Goal: Information Seeking & Learning: Learn about a topic

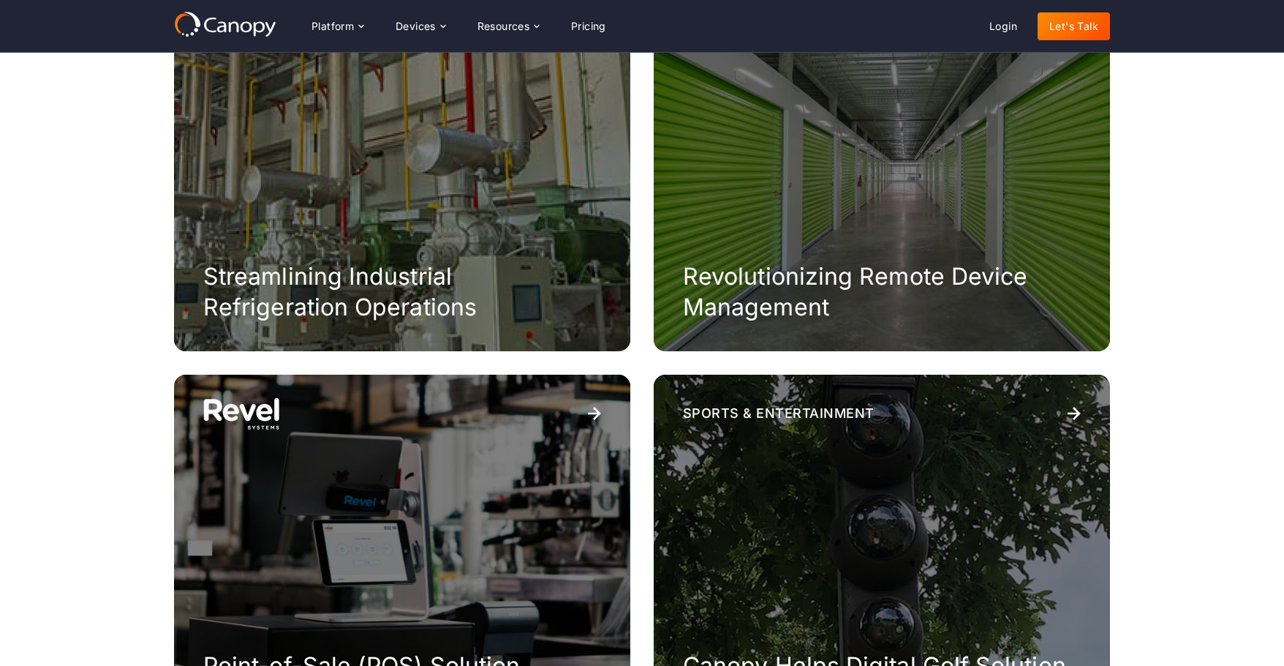
scroll to position [658, 0]
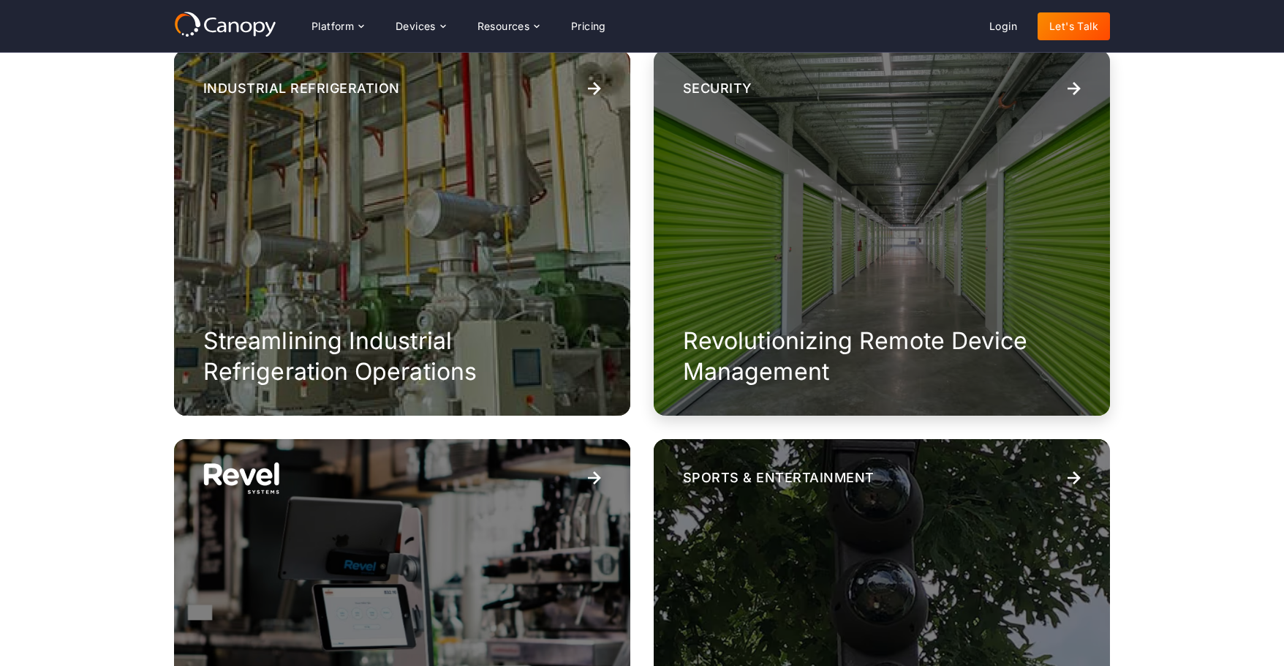
click at [757, 276] on div "Security Revolutionizing Remote Device Management" at bounding box center [882, 233] width 456 height 366
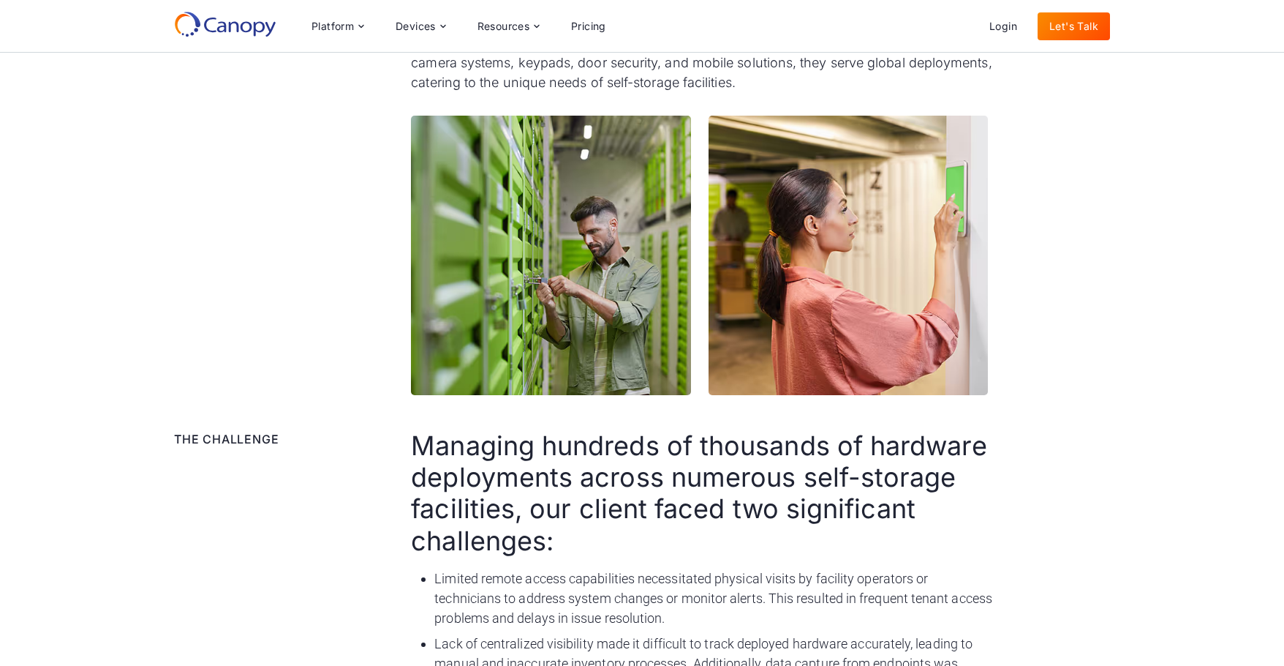
scroll to position [439, 0]
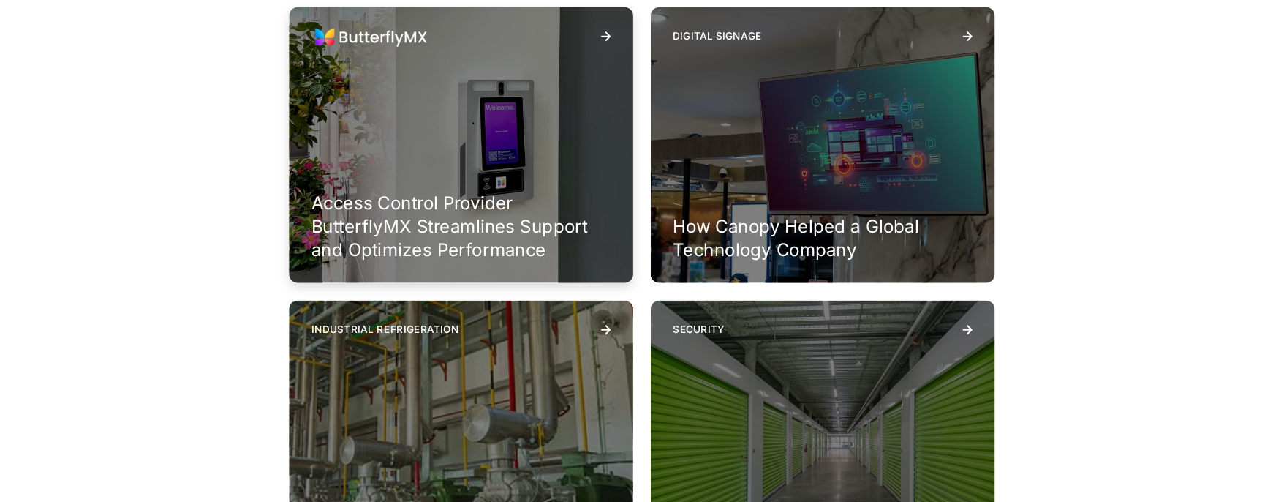
scroll to position [439, 0]
